Goal: Navigation & Orientation: Find specific page/section

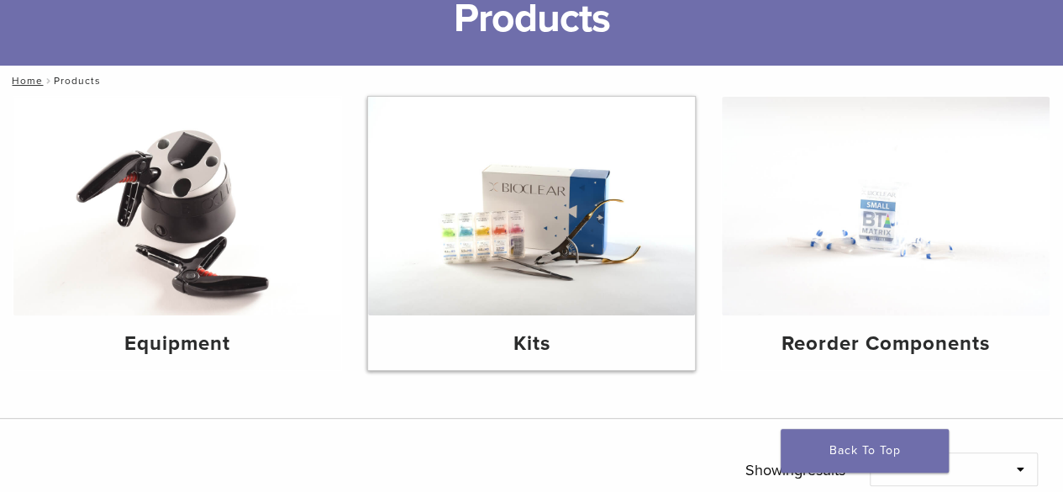
scroll to position [252, 0]
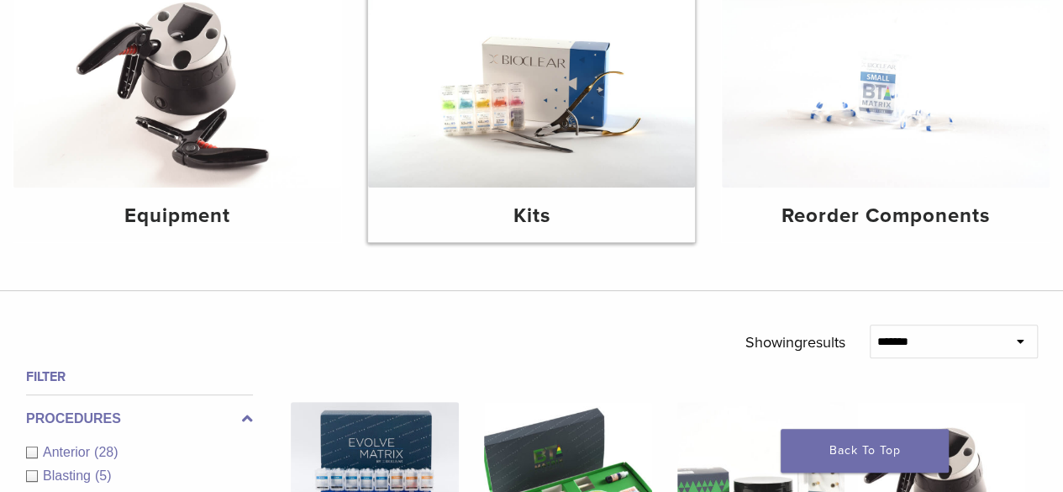
click at [556, 136] on img at bounding box center [532, 78] width 328 height 218
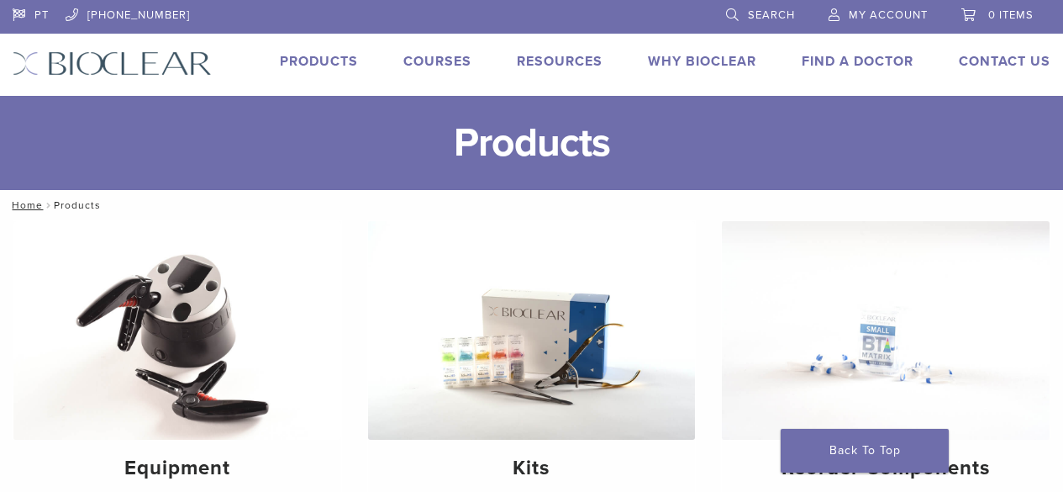
scroll to position [252, 0]
